Goal: Entertainment & Leisure: Consume media (video, audio)

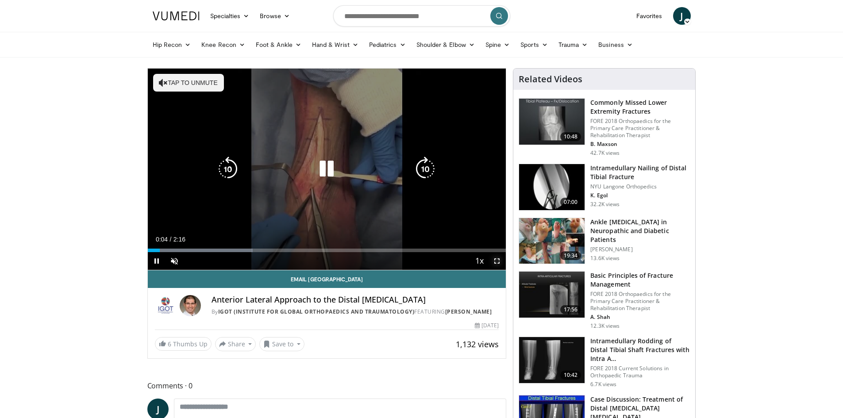
drag, startPoint x: 499, startPoint y: 262, endPoint x: 499, endPoint y: 300, distance: 38.5
click at [499, 262] on span "Video Player" at bounding box center [497, 261] width 18 height 18
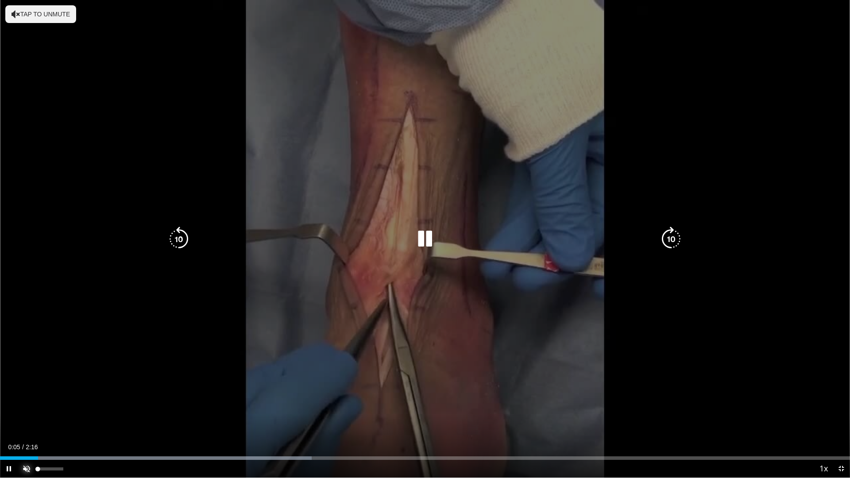
click at [26, 418] on span "Video Player" at bounding box center [27, 469] width 18 height 18
click at [64, 418] on video-js "**********" at bounding box center [425, 239] width 850 height 478
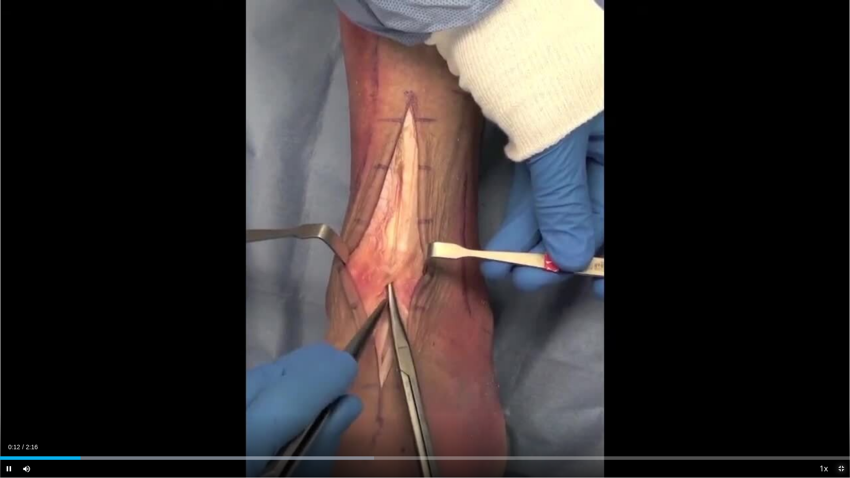
click at [842, 418] on span "Video Player" at bounding box center [841, 469] width 18 height 18
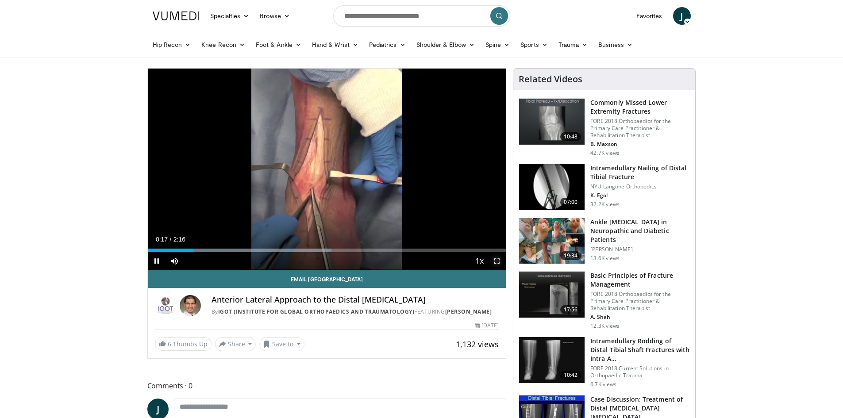
click at [495, 261] on span "Video Player" at bounding box center [497, 261] width 18 height 18
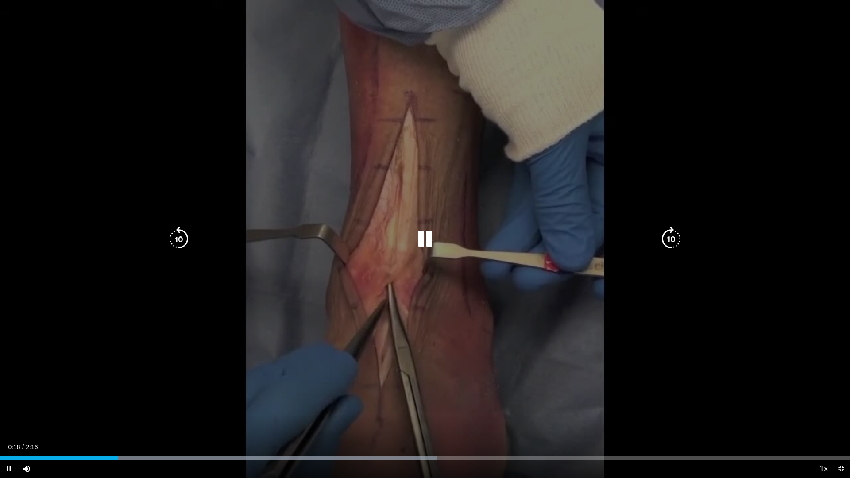
click at [0, 213] on div "10 seconds Tap to unmute" at bounding box center [425, 239] width 850 height 478
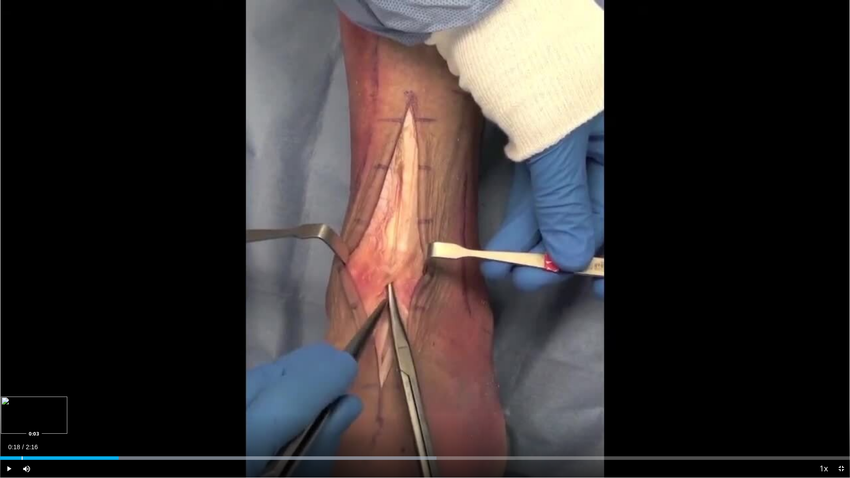
click at [22, 418] on div "Loaded : 51.33% 0:18 0:03" at bounding box center [425, 455] width 850 height 8
click at [0, 418] on span "Video Player" at bounding box center [9, 469] width 18 height 18
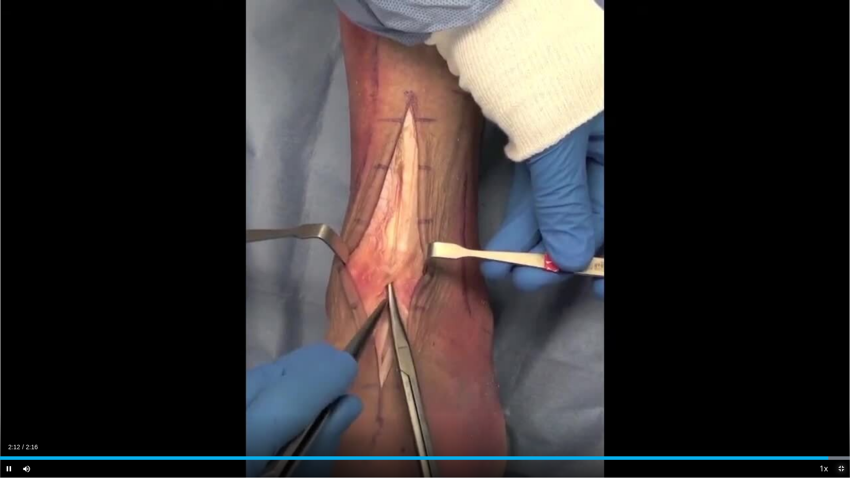
click at [841, 418] on span "Video Player" at bounding box center [841, 469] width 18 height 18
